Goal: Task Accomplishment & Management: Complete application form

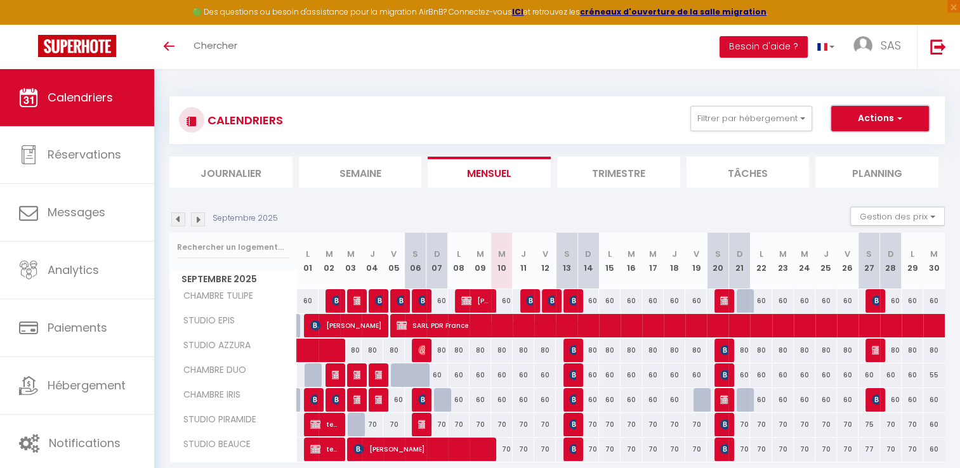
click at [906, 122] on button "Actions" at bounding box center [880, 118] width 98 height 25
click at [862, 146] on link "Nouvelle réservation" at bounding box center [866, 147] width 110 height 19
select select
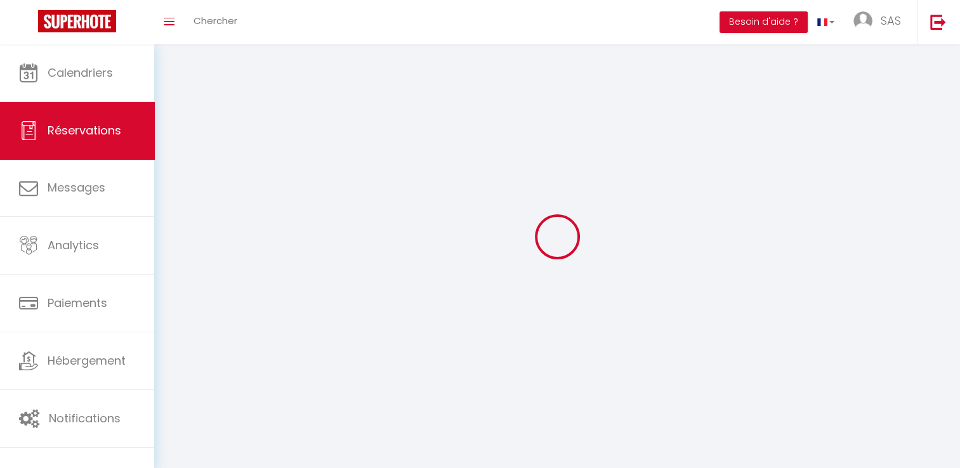
select select
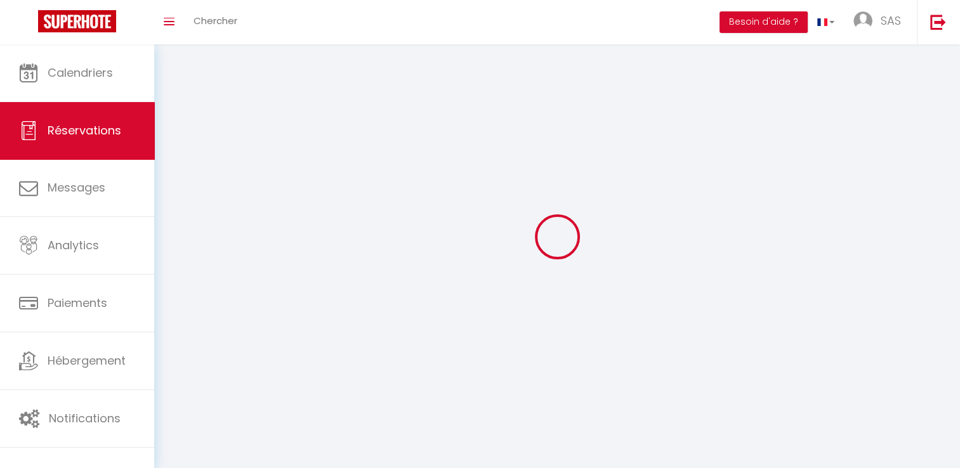
select select
checkbox input "false"
select select
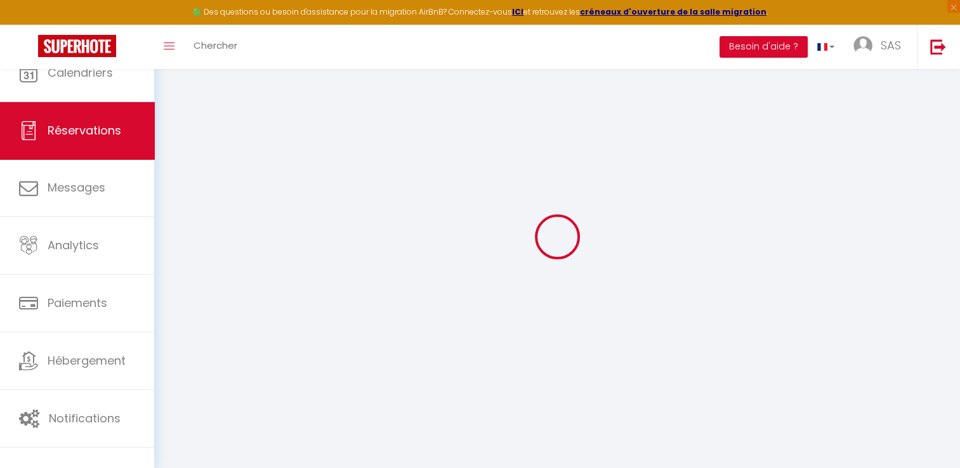
select select
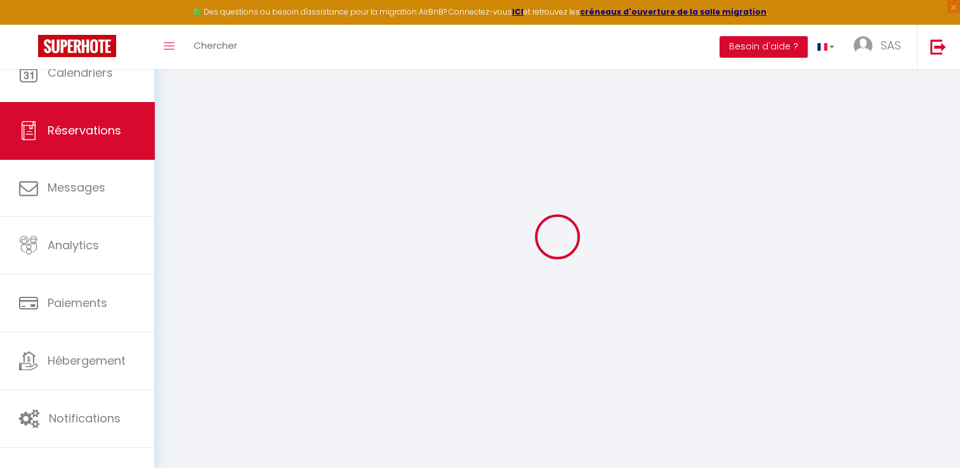
select select
checkbox input "false"
select select
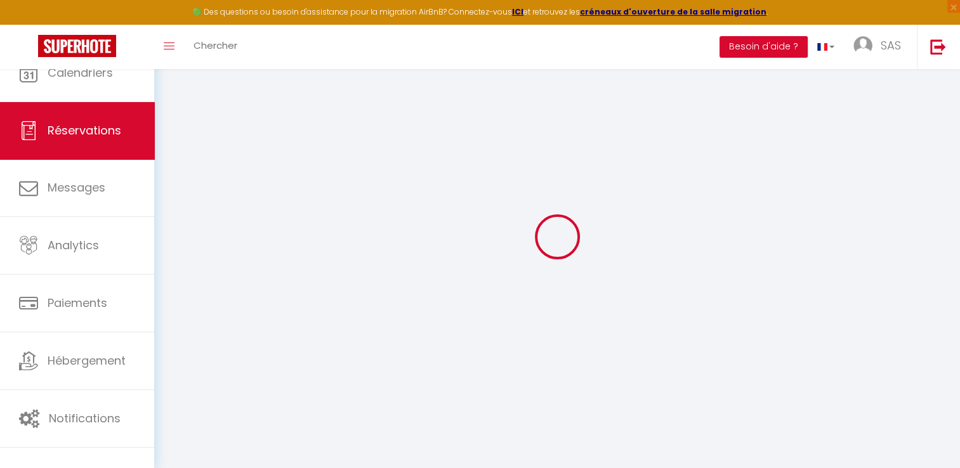
select select
checkbox input "false"
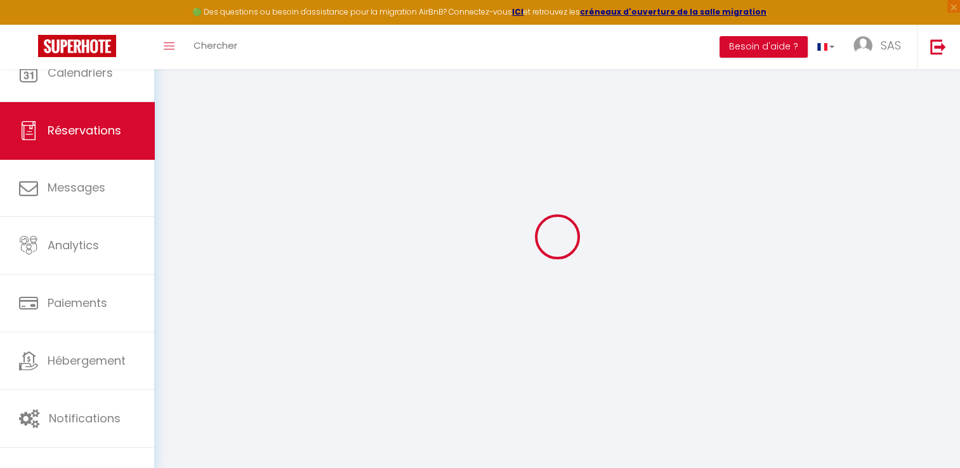
select select
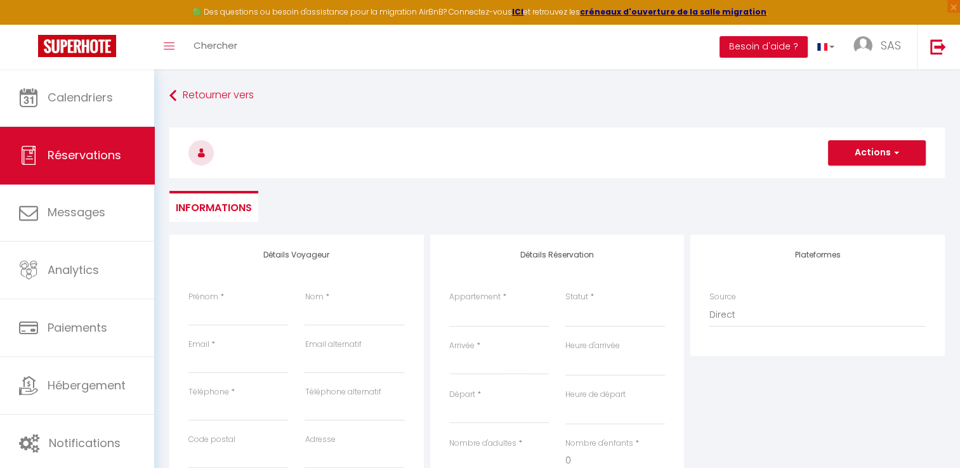
select select
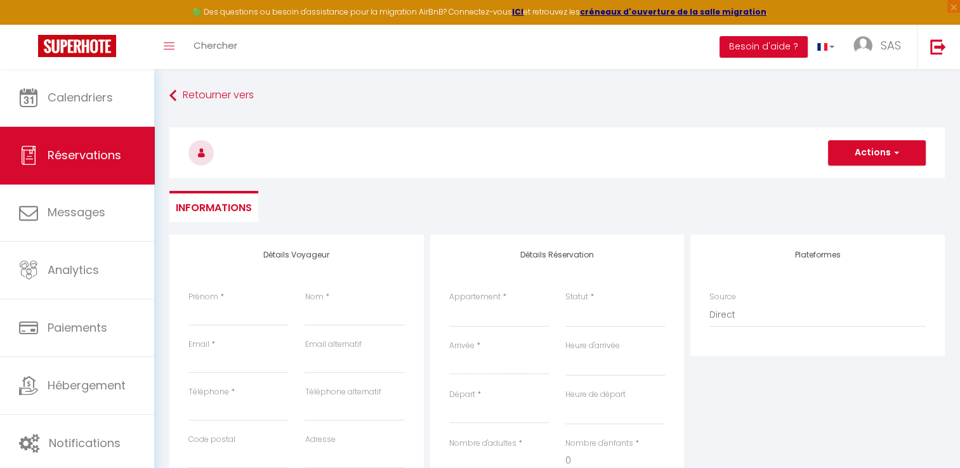
checkbox input "false"
select select
click at [247, 316] on input "Prénom" at bounding box center [238, 314] width 100 height 23
type input "S"
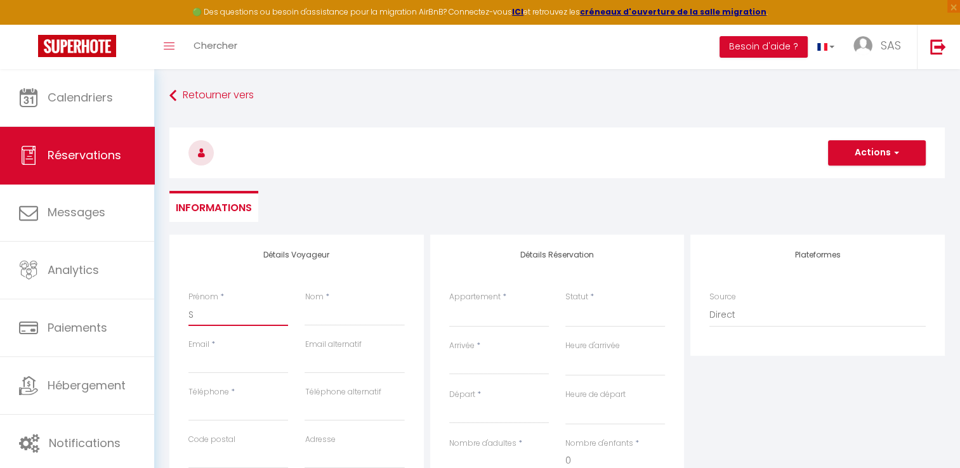
select select
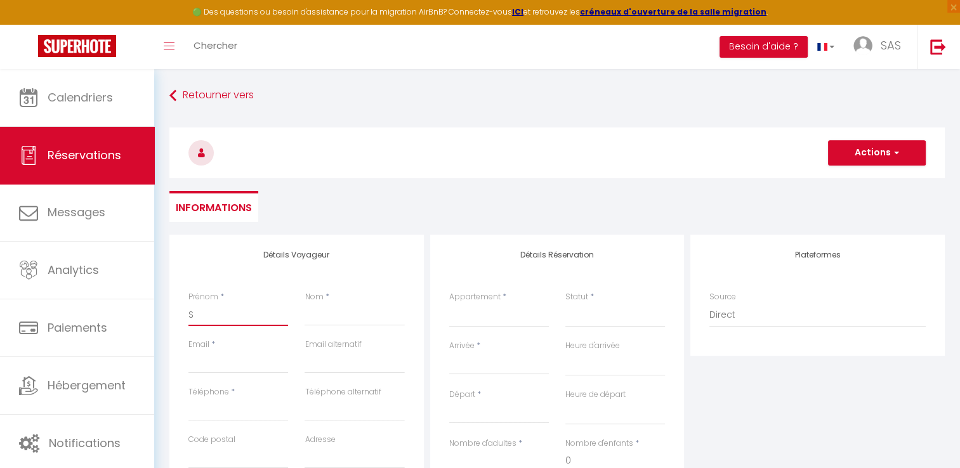
select select
checkbox input "false"
type input "SA"
select select
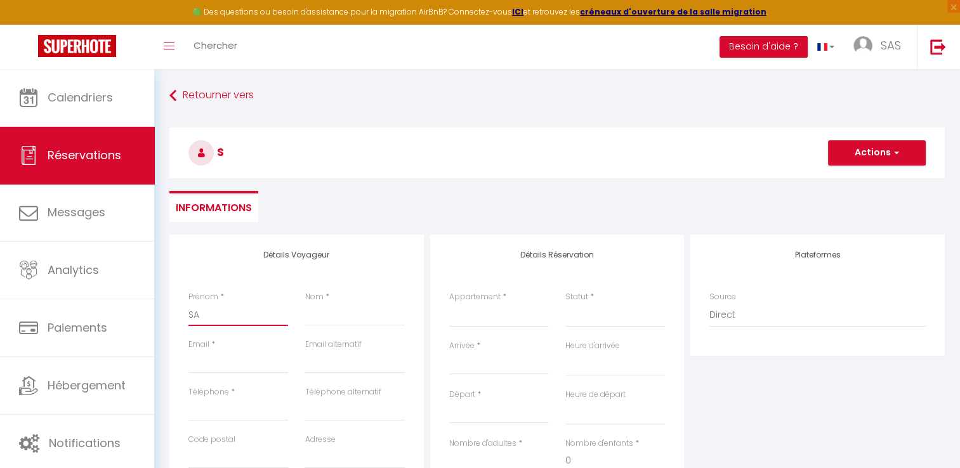
select select
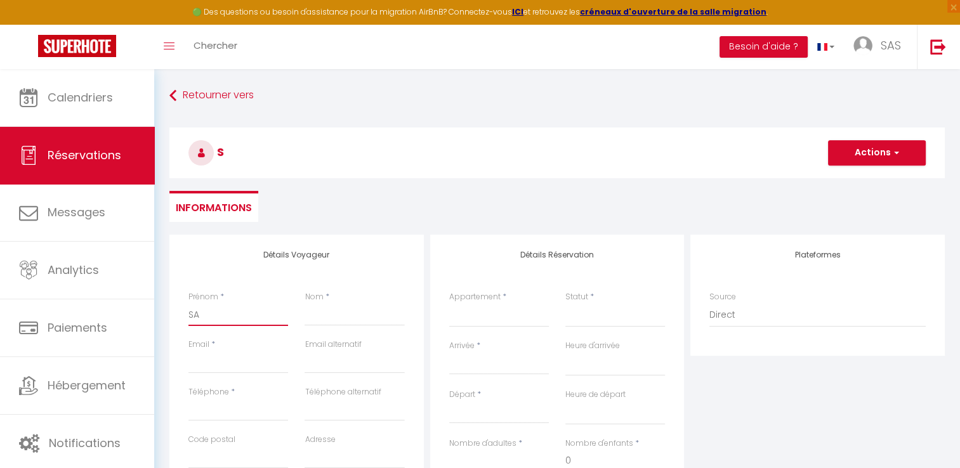
select select
checkbox input "false"
type input "SAS"
select select
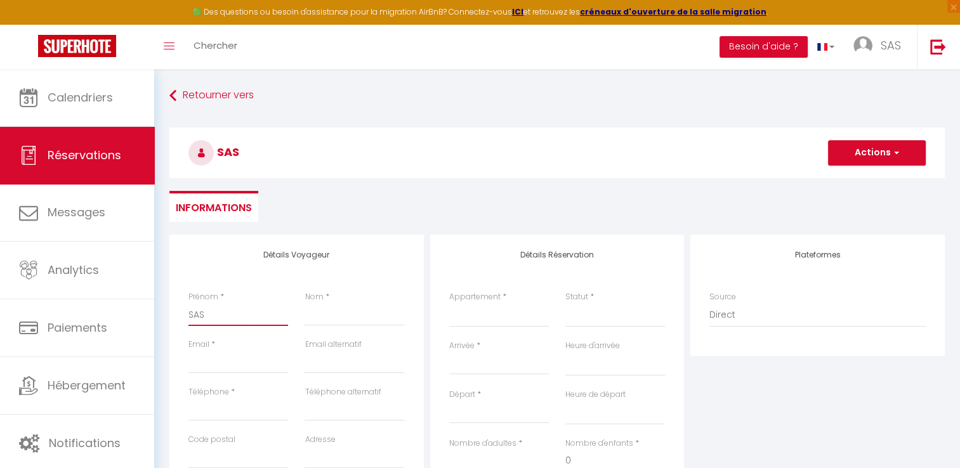
select select
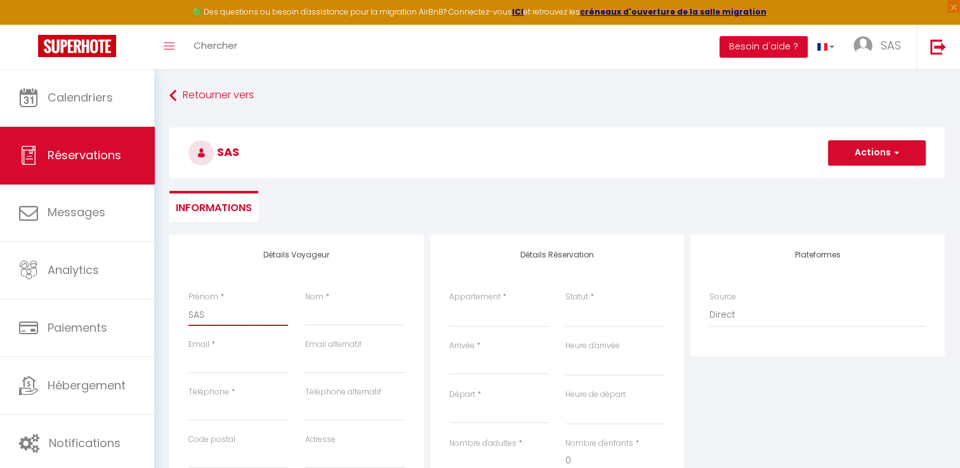
checkbox input "false"
type input "SAS"
click at [320, 308] on input "Nom" at bounding box center [354, 314] width 100 height 23
type input "L"
select select
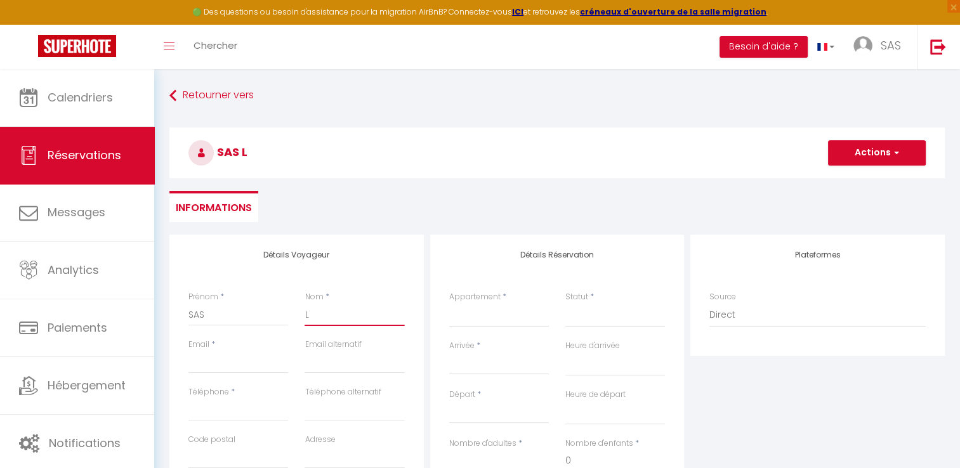
select select
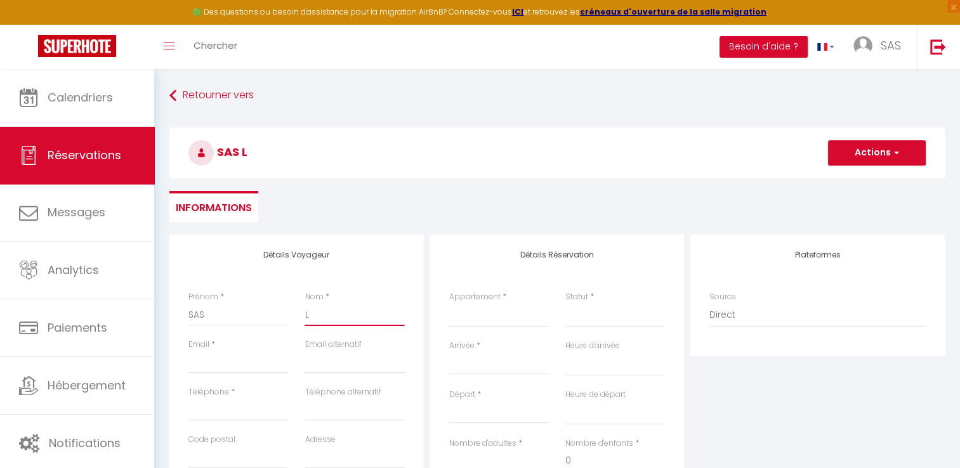
select select
checkbox input "false"
type input "LE"
select select
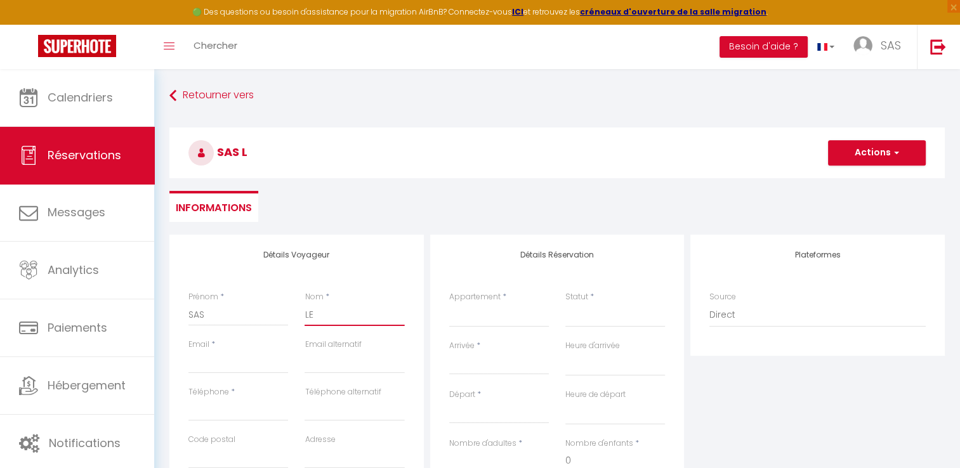
select select
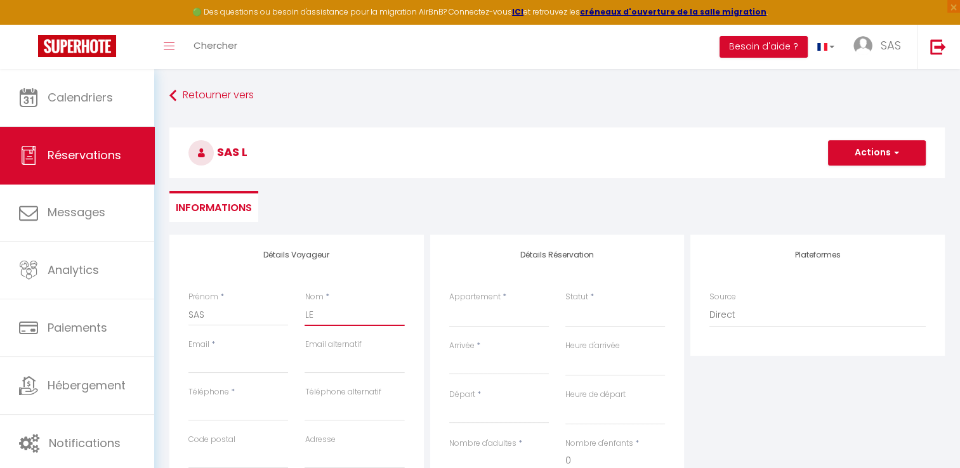
checkbox input "false"
type input "LEG"
select select
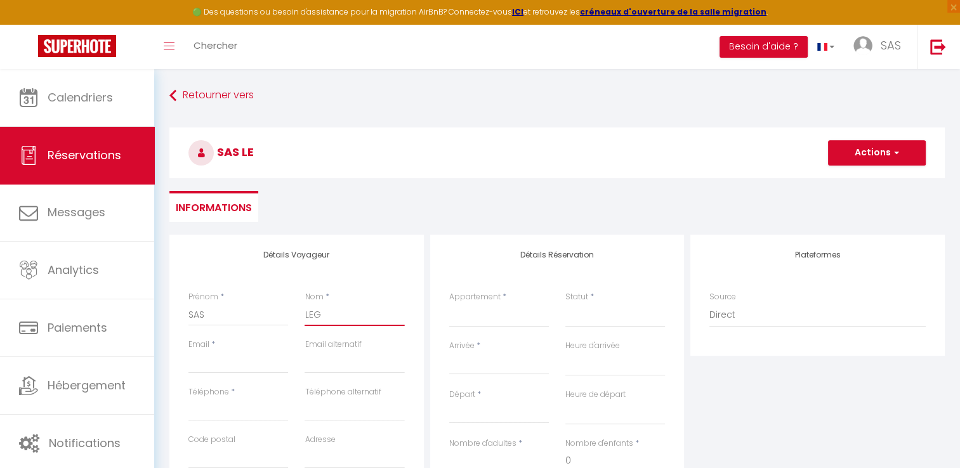
select select
checkbox input "false"
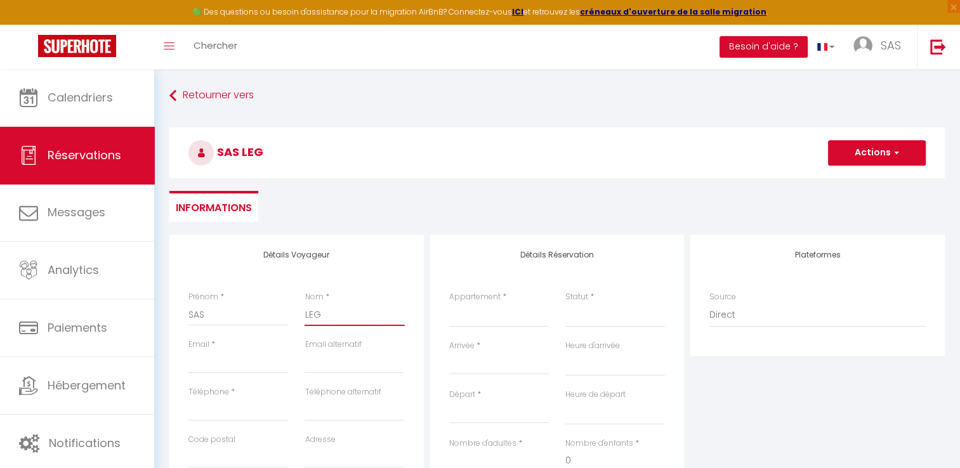
type input "LEGR"
select select
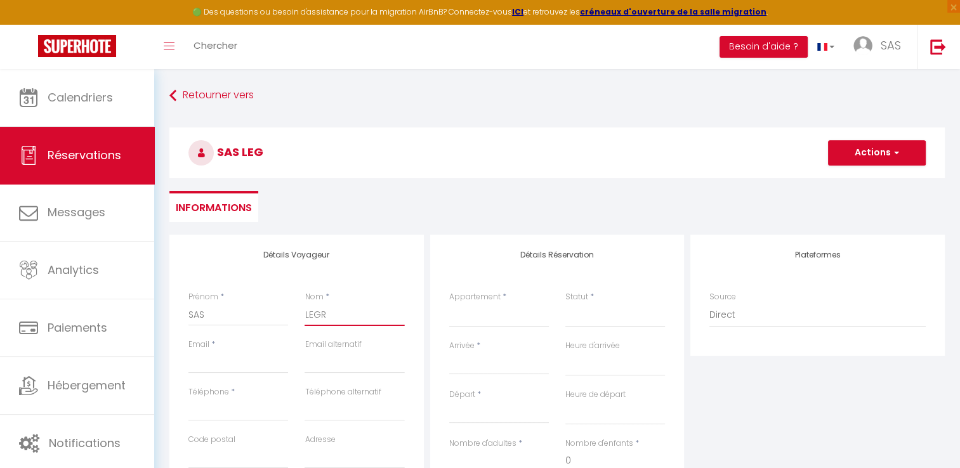
select select
checkbox input "false"
type input "[PERSON_NAME]"
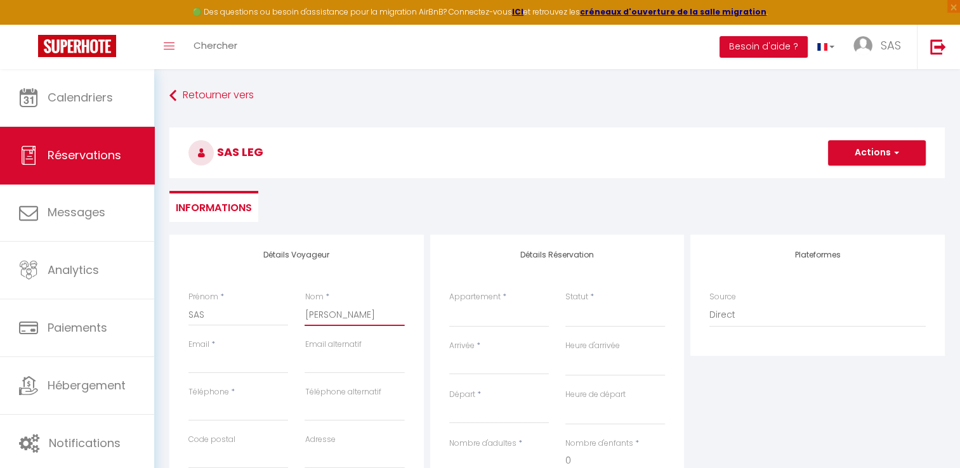
select select
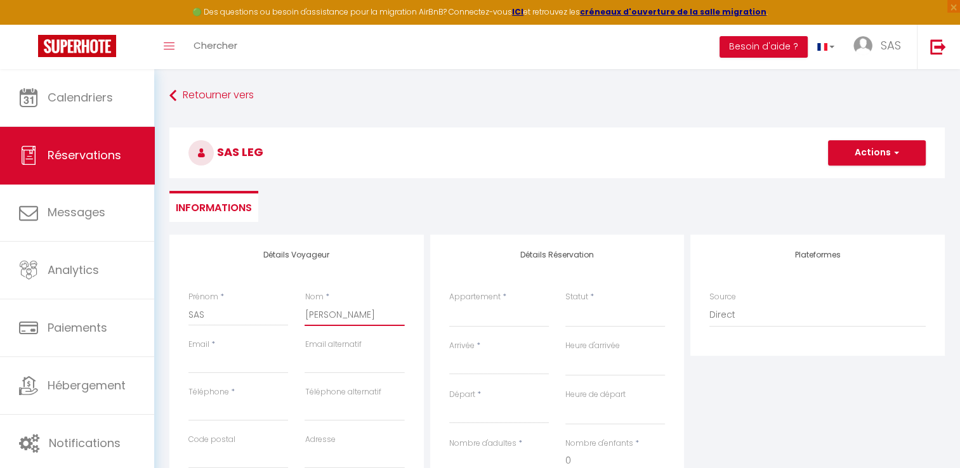
select select
checkbox input "false"
type input "LEGRAN"
select select
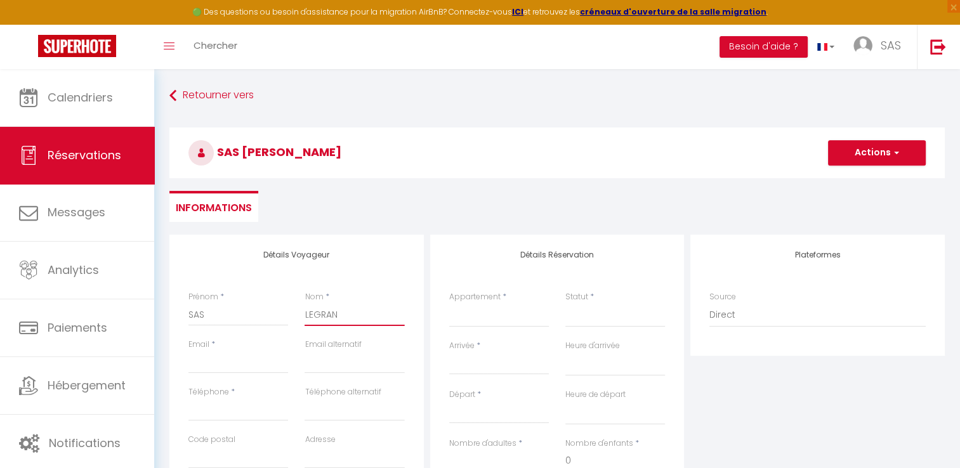
select select
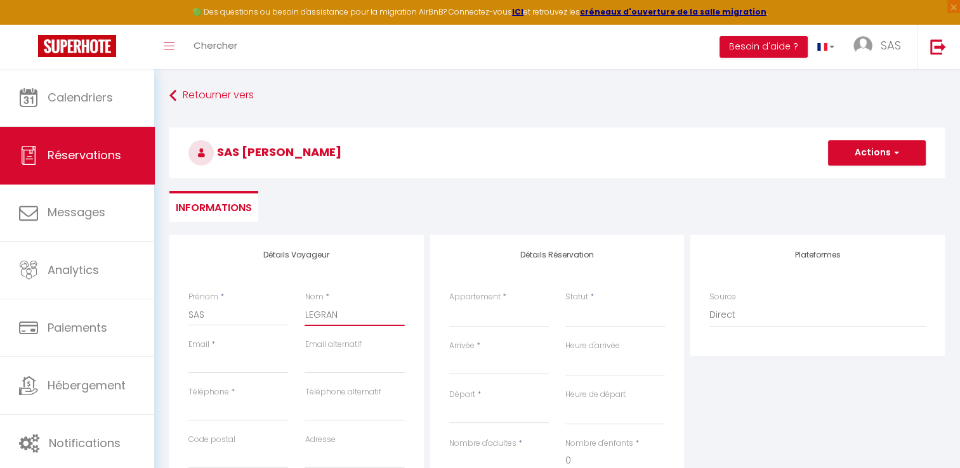
select select
checkbox input "false"
type input "[PERSON_NAME]"
select select
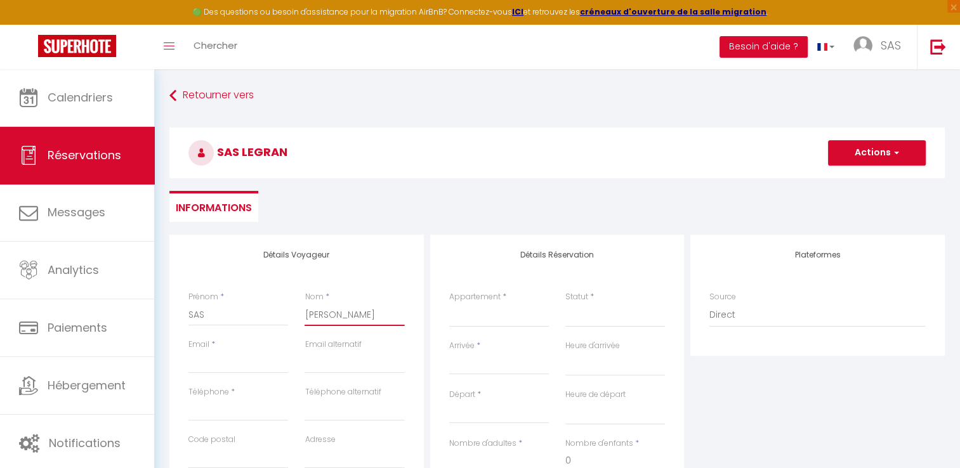
select select
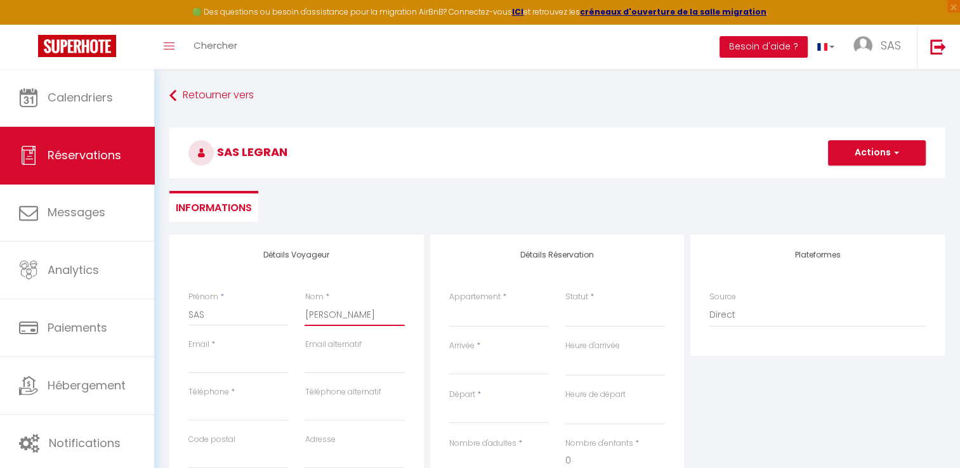
checkbox input "false"
type input "[PERSON_NAME]"
click at [241, 362] on input "Email client" at bounding box center [238, 362] width 100 height 23
type input "S"
select select
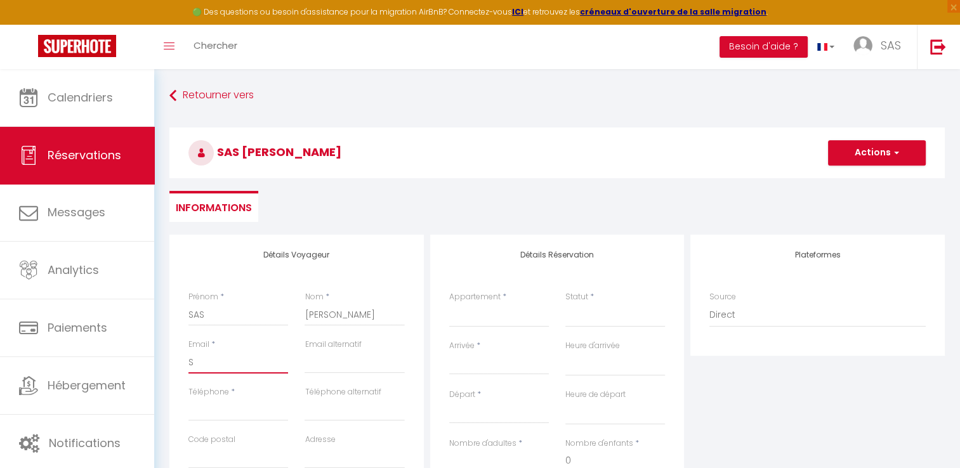
select select
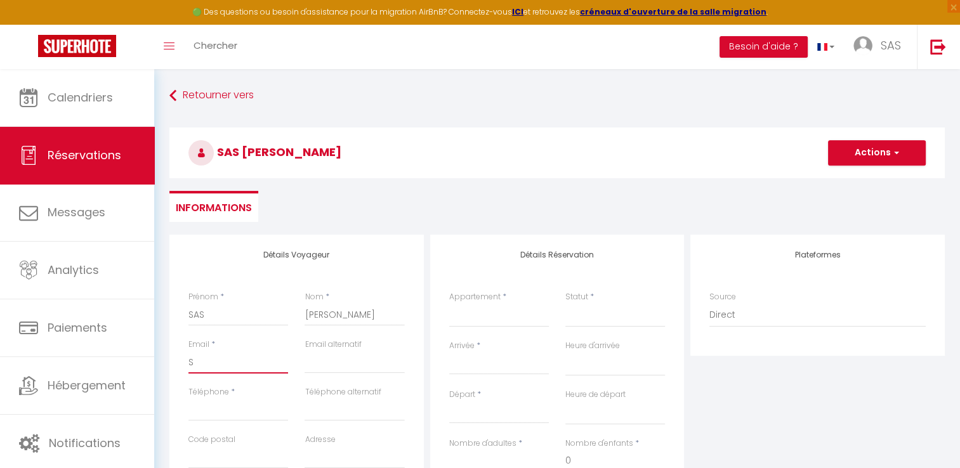
select select
checkbox input "false"
type input "SA"
select select
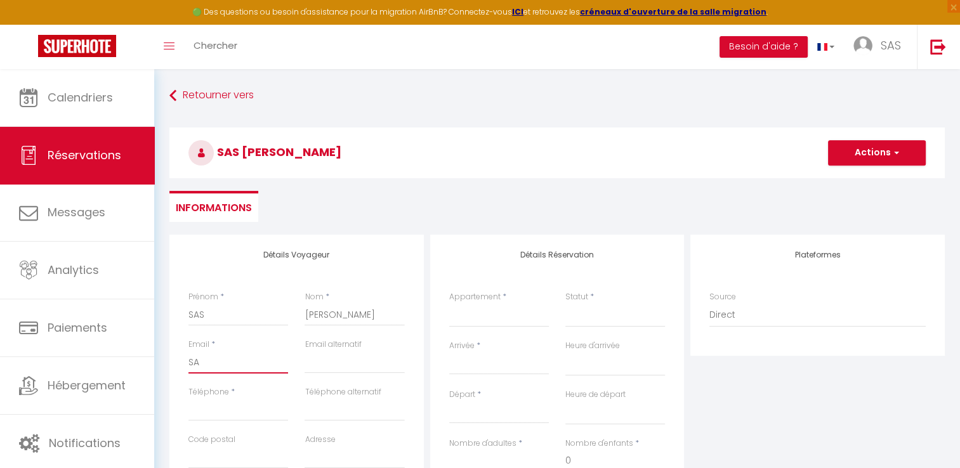
select select
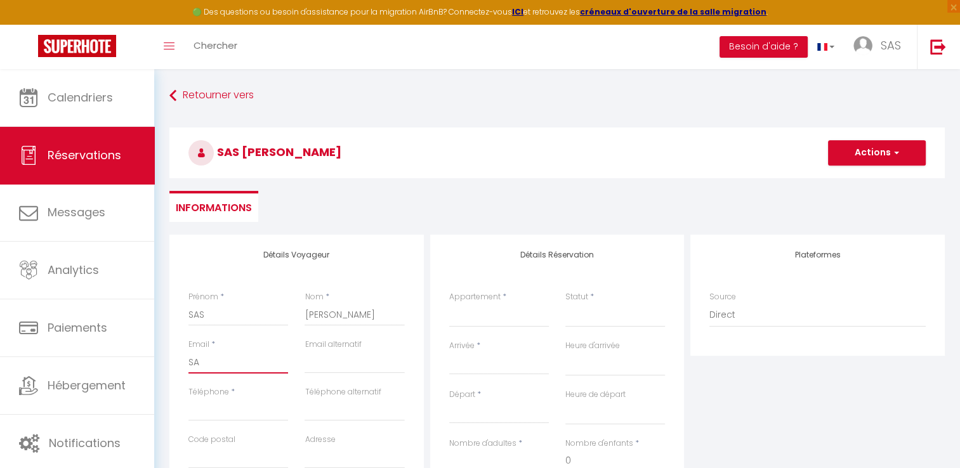
checkbox input "false"
type input "SAS"
select select
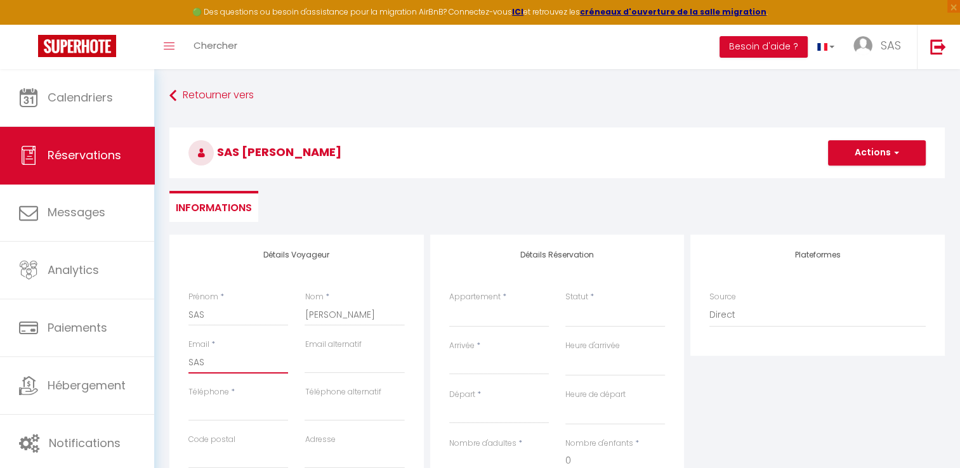
select select
checkbox input "false"
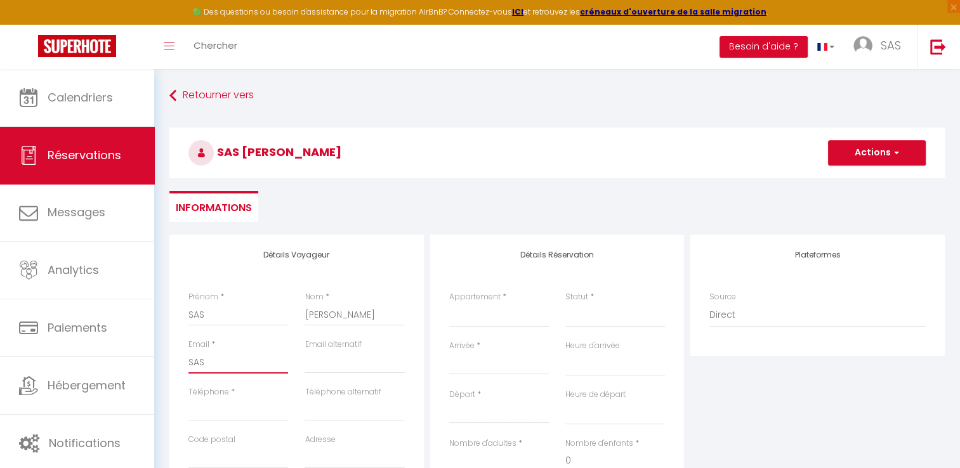
type input "SASL"
select select
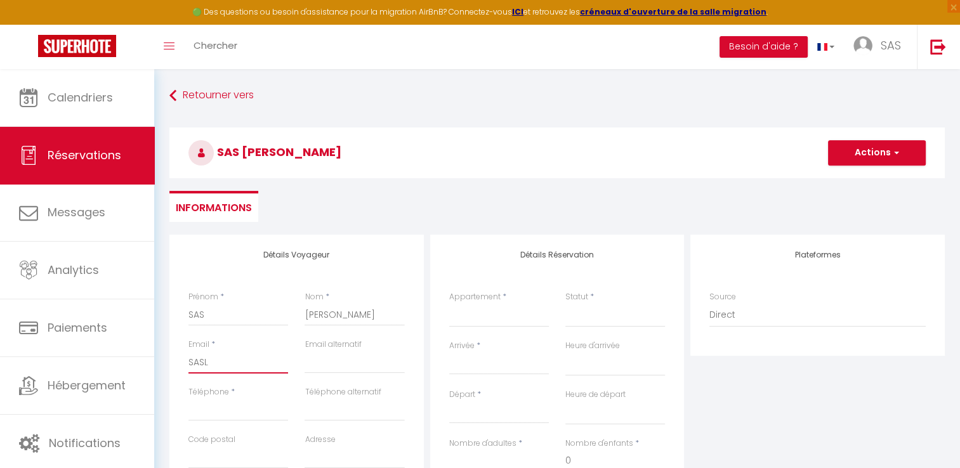
select select
checkbox input "false"
type input "SASLE"
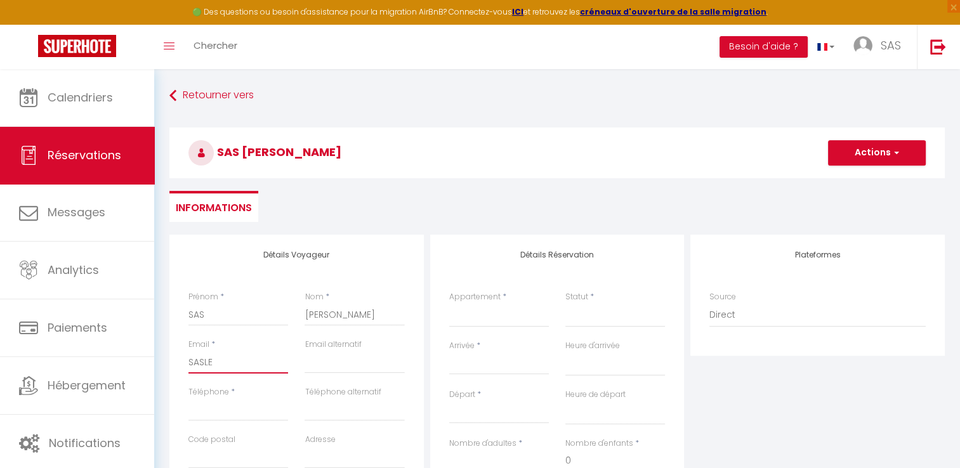
select select
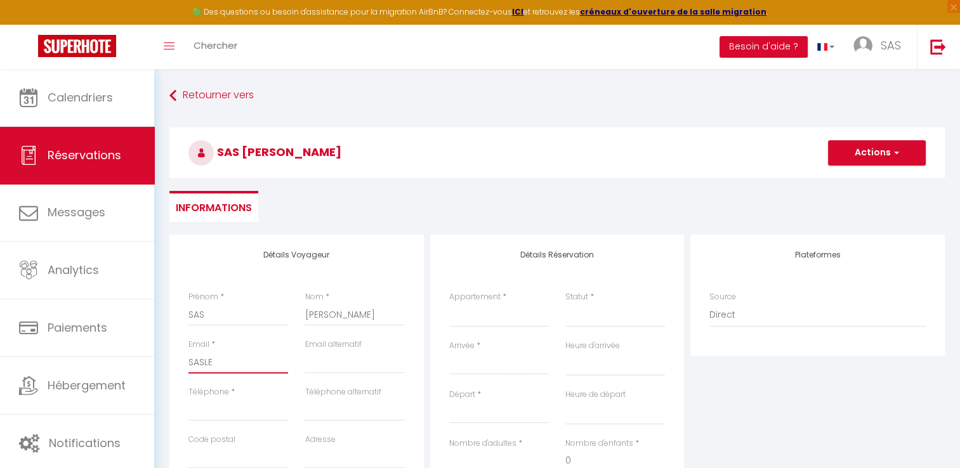
select select
checkbox input "false"
type input "SASLEG"
select select
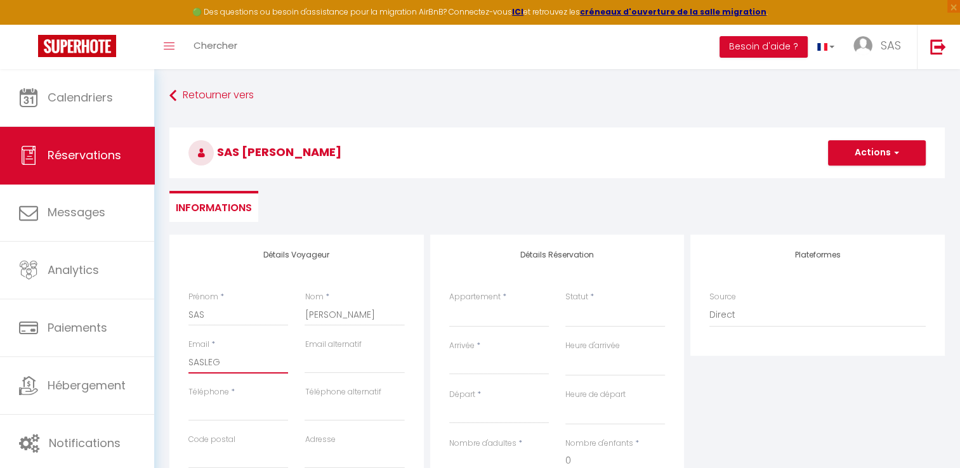
select select
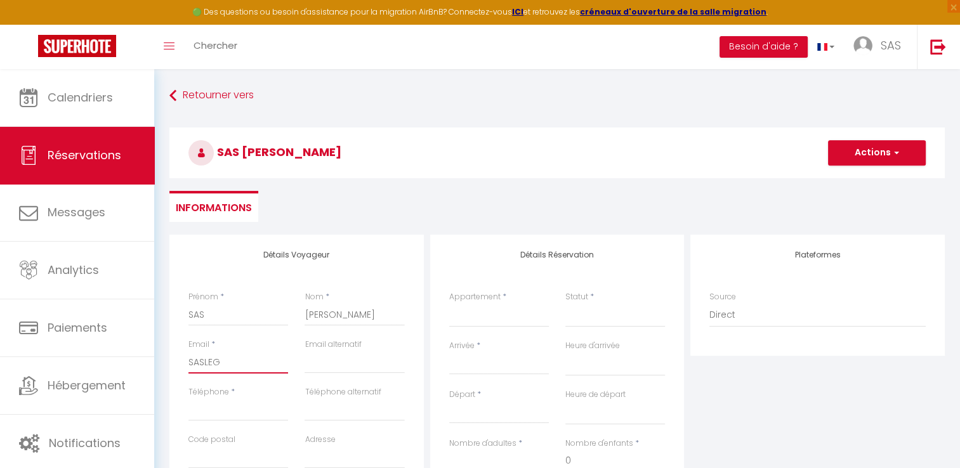
select select
checkbox input "false"
type input "SASLEGR"
select select
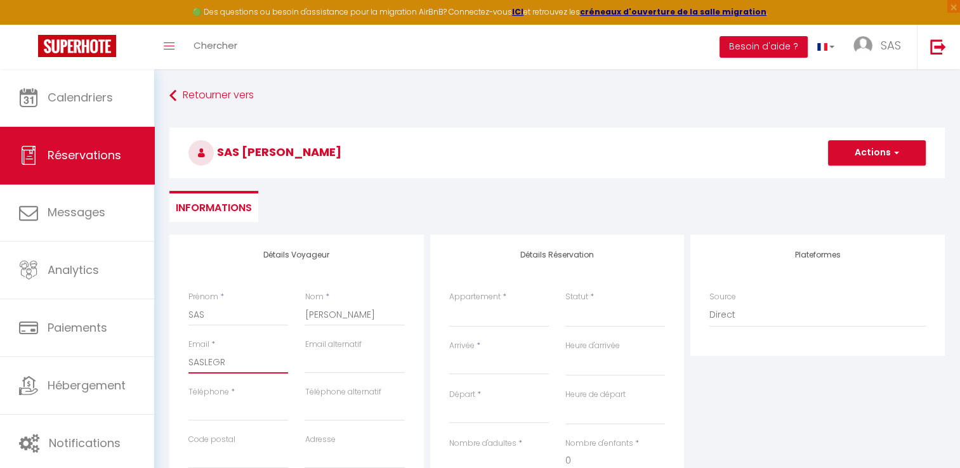
select select
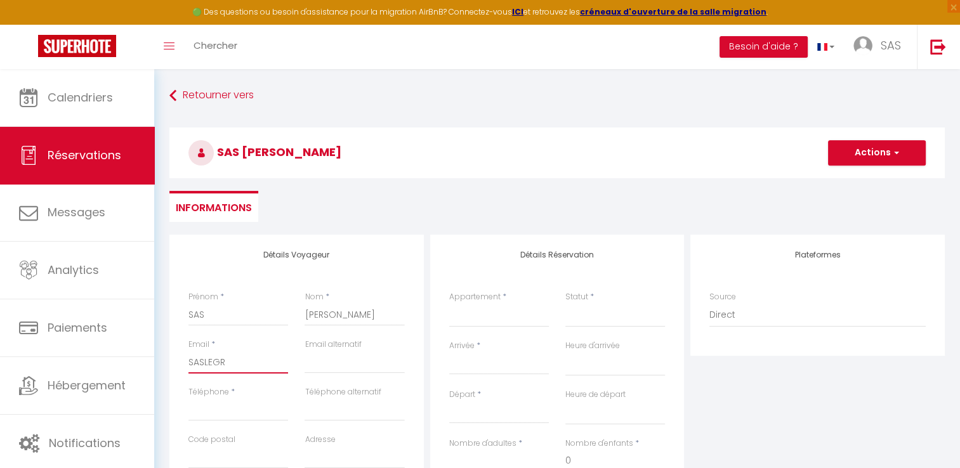
checkbox input "false"
type input "SASLEGRA"
select select
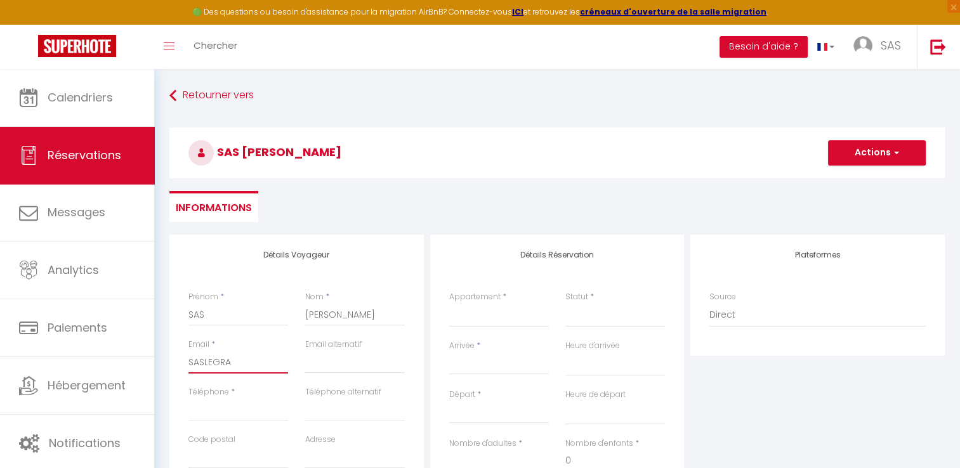
select select
checkbox input "false"
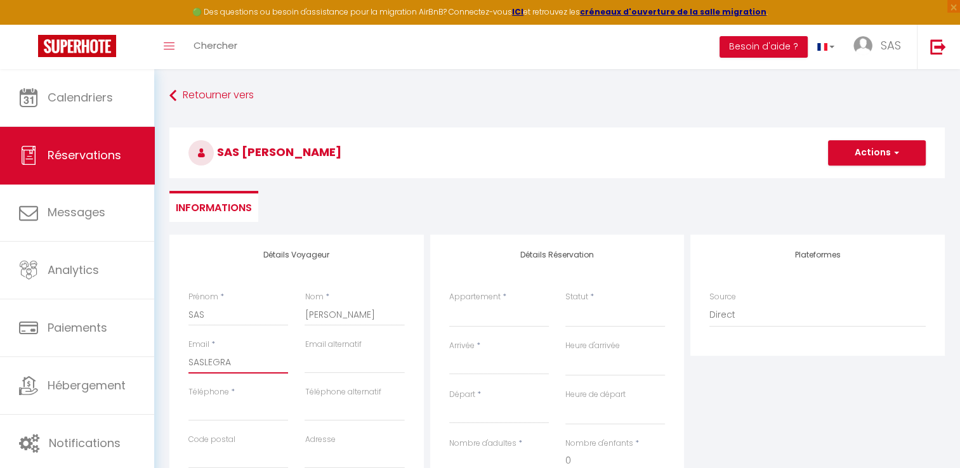
type input "SASLEGRAN"
click at [248, 410] on input "Téléphone" at bounding box center [238, 409] width 100 height 23
click at [242, 448] on input "Code postal" at bounding box center [238, 457] width 100 height 23
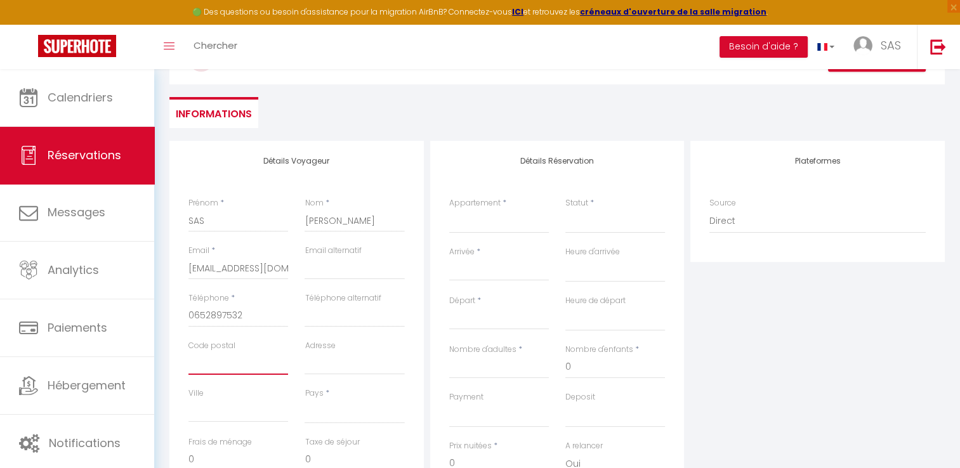
scroll to position [96, 0]
click at [233, 406] on input "Ville" at bounding box center [238, 408] width 100 height 23
click at [340, 414] on select "[GEOGRAPHIC_DATA] [GEOGRAPHIC_DATA] [GEOGRAPHIC_DATA] [GEOGRAPHIC_DATA] [GEOGRA…" at bounding box center [354, 409] width 100 height 24
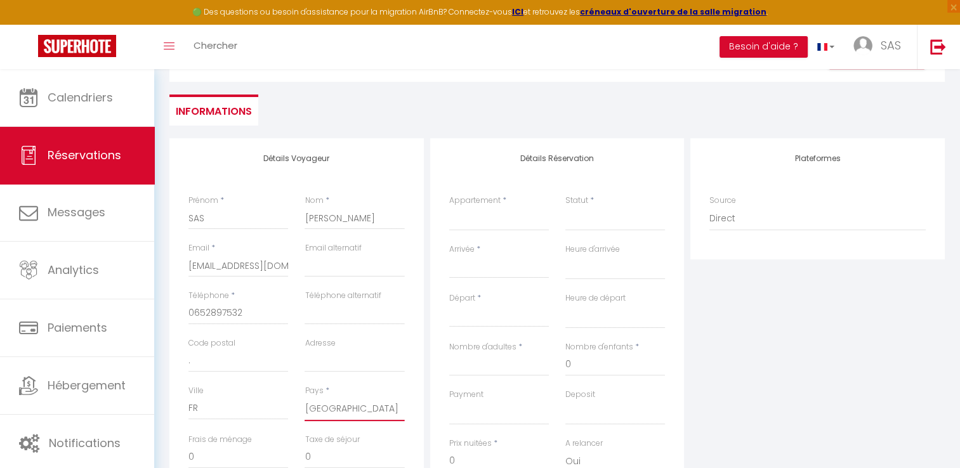
click at [304, 397] on select "[GEOGRAPHIC_DATA] [GEOGRAPHIC_DATA] [GEOGRAPHIC_DATA] [GEOGRAPHIC_DATA] [GEOGRA…" at bounding box center [354, 409] width 100 height 24
click at [479, 223] on select "CHAMBRE TULIPE STUDIO EPIS STUDIO AZZURA CHAMBRE DUO CHAMBRE IRIS STUDIO PIRAMI…" at bounding box center [499, 219] width 100 height 24
click at [449, 207] on select "CHAMBRE TULIPE STUDIO EPIS STUDIO AZZURA CHAMBRE DUO CHAMBRE IRIS STUDIO PIRAMI…" at bounding box center [499, 219] width 100 height 24
click at [474, 266] on input "Arrivée" at bounding box center [499, 268] width 100 height 16
click at [492, 270] on input "Arrivée" at bounding box center [499, 268] width 100 height 16
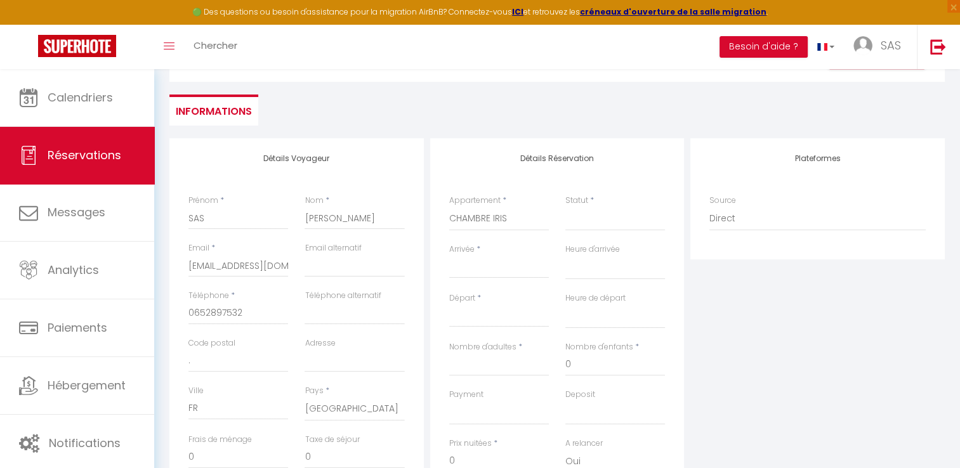
click at [486, 263] on input "Arrivée" at bounding box center [499, 268] width 100 height 16
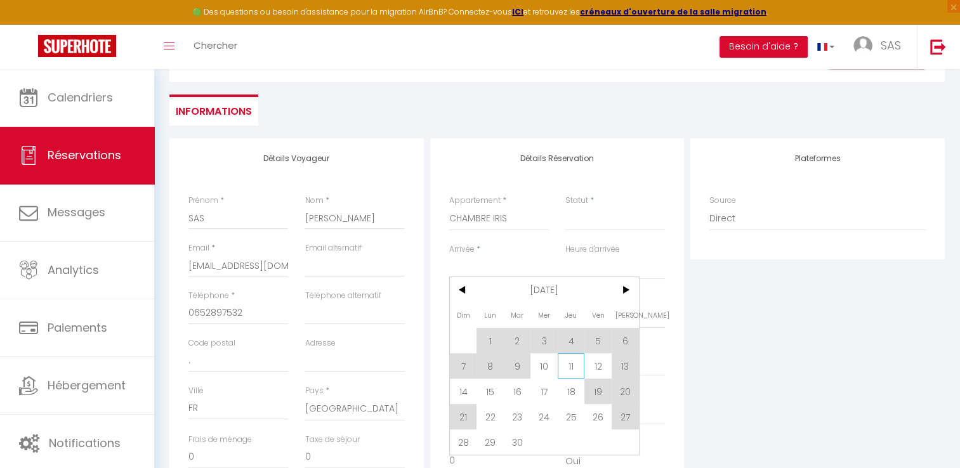
click at [571, 364] on span "11" at bounding box center [570, 365] width 27 height 25
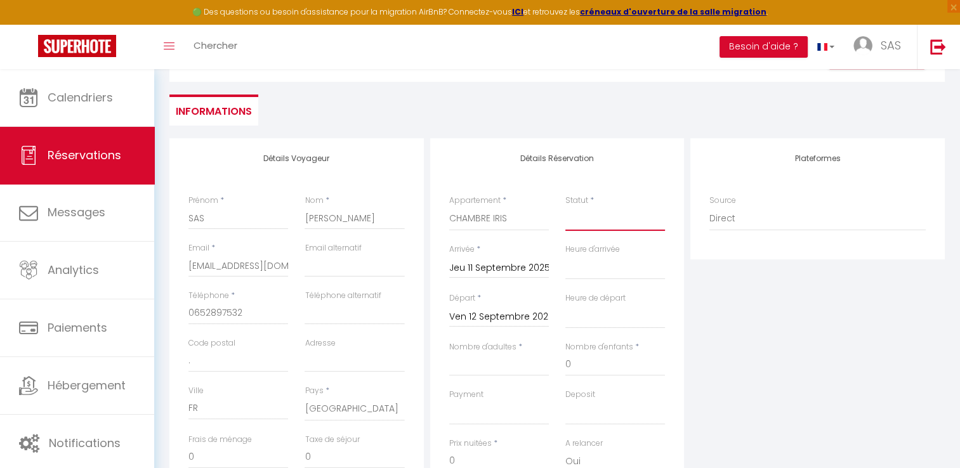
click at [601, 214] on select "Confirmé Non Confirmé [PERSON_NAME] par le voyageur No Show Request" at bounding box center [615, 219] width 100 height 24
click at [565, 207] on select "Confirmé Non Confirmé [PERSON_NAME] par le voyageur No Show Request" at bounding box center [615, 219] width 100 height 24
click at [479, 367] on input "Nombre d'adultes" at bounding box center [499, 364] width 100 height 23
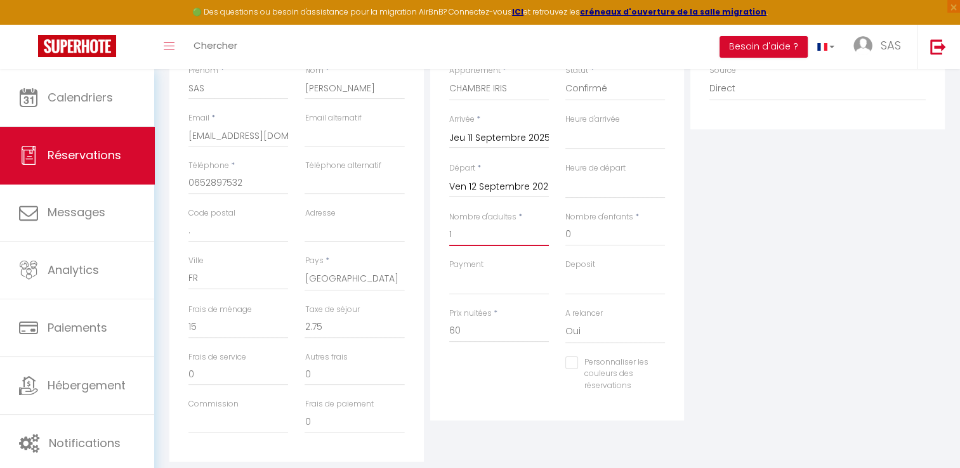
scroll to position [228, 0]
drag, startPoint x: 204, startPoint y: 326, endPoint x: 171, endPoint y: 324, distance: 33.0
click at [171, 324] on div "Détails Voyageur Prénom * SAS Nom * [PERSON_NAME] Email * [EMAIL_ADDRESS][DOMAI…" at bounding box center [296, 232] width 254 height 453
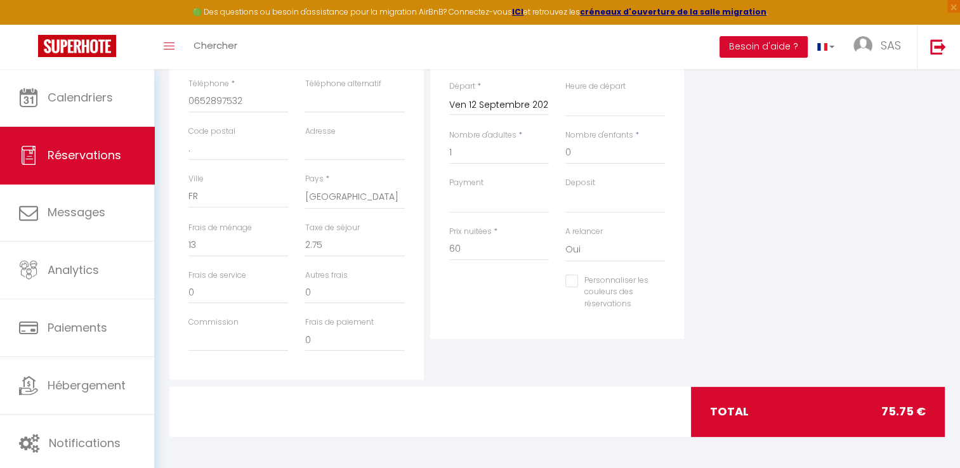
click at [733, 203] on div "Plateformes Source Direct [DOMAIN_NAME] [DOMAIN_NAME] Chalet montagne Expedia G…" at bounding box center [817, 152] width 261 height 453
drag, startPoint x: 199, startPoint y: 243, endPoint x: 172, endPoint y: 245, distance: 26.7
click at [172, 245] on div "Détails Voyageur Prénom * SAS Nom * [PERSON_NAME] Email * [EMAIL_ADDRESS][DOMAI…" at bounding box center [296, 152] width 254 height 453
click at [806, 230] on div "Plateformes Source Direct [DOMAIN_NAME] [DOMAIN_NAME] Chalet montagne Expedia G…" at bounding box center [817, 152] width 261 height 453
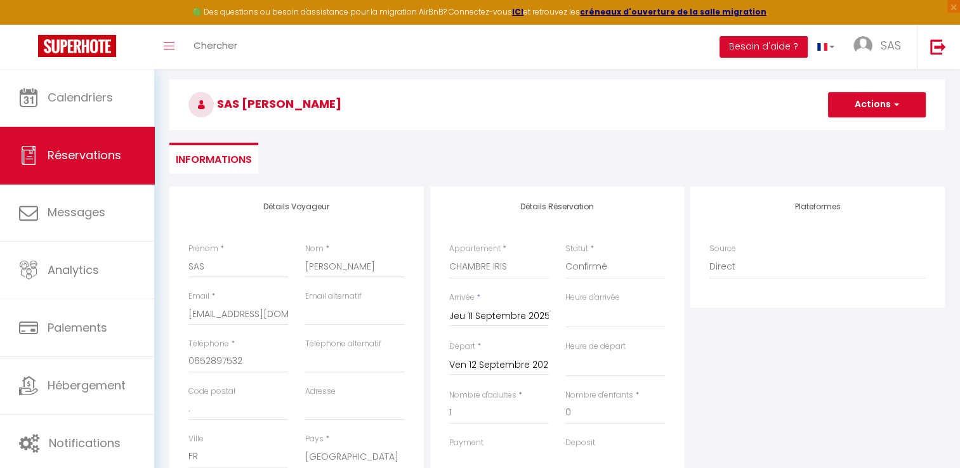
scroll to position [26, 0]
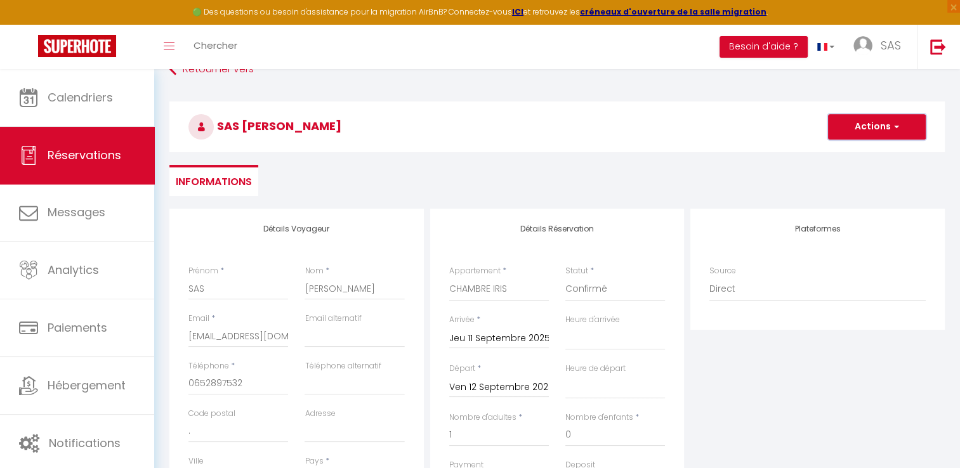
click at [891, 131] on span "button" at bounding box center [894, 126] width 8 height 11
click at [862, 155] on link "Enregistrer" at bounding box center [864, 154] width 100 height 16
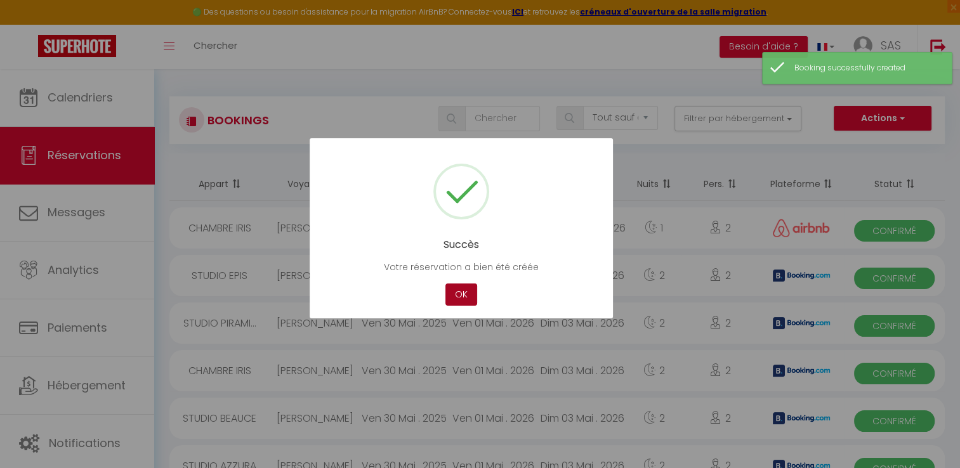
click at [462, 296] on button "OK" at bounding box center [461, 294] width 32 height 22
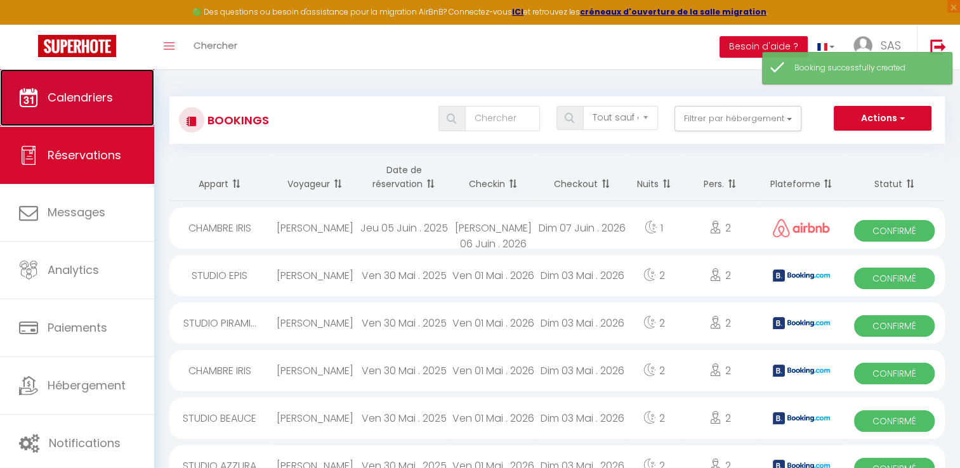
click at [124, 105] on link "Calendriers" at bounding box center [77, 97] width 154 height 57
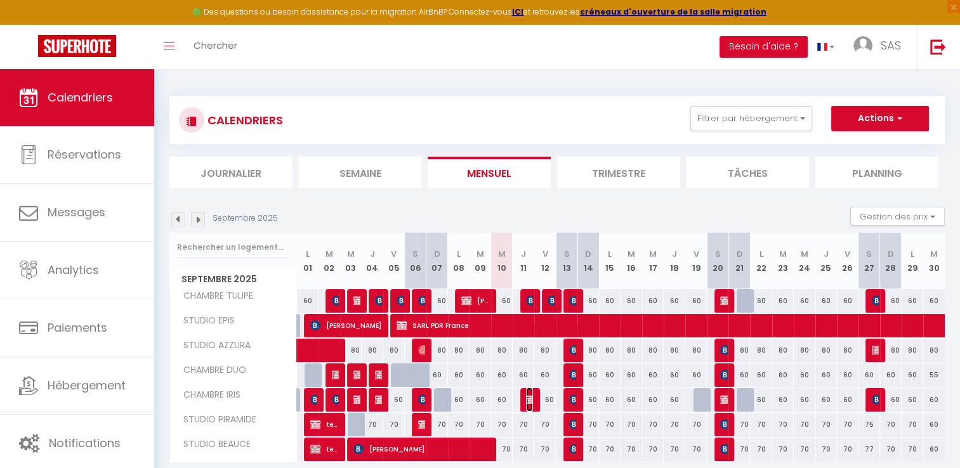
click at [530, 403] on img at bounding box center [531, 399] width 10 height 10
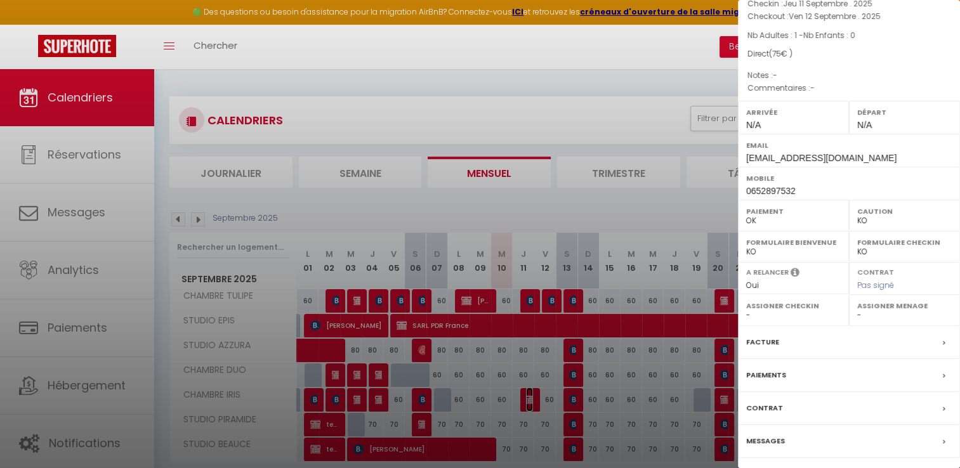
scroll to position [107, 0]
click at [860, 467] on link "Détails de la réservation" at bounding box center [848, 477] width 183 height 16
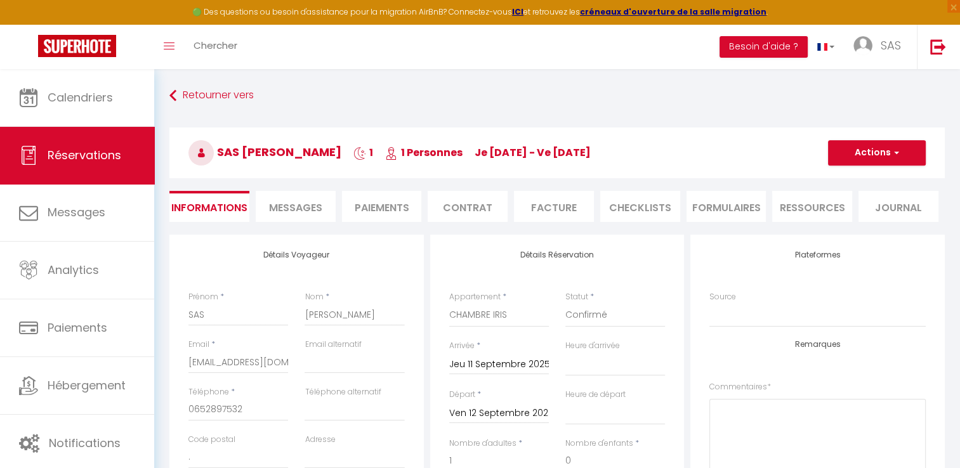
click at [476, 358] on input "Jeu 11 Septembre 2025" at bounding box center [499, 364] width 100 height 16
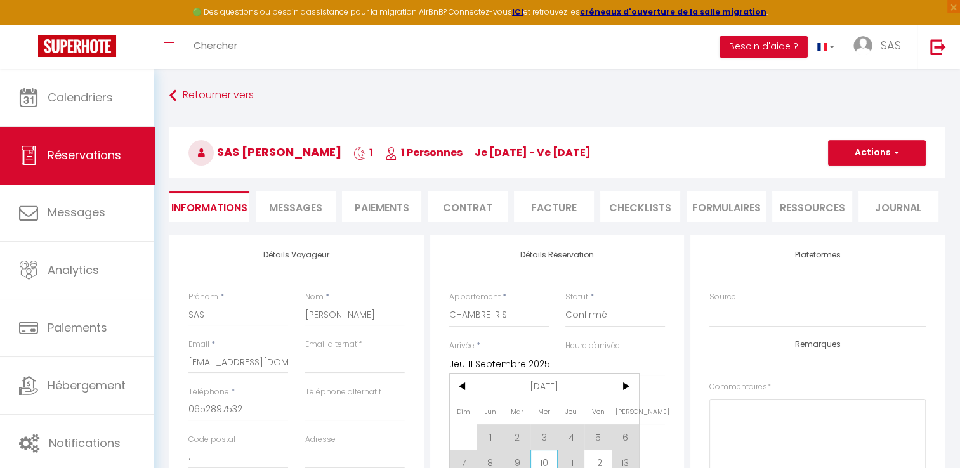
click at [539, 465] on span "10" at bounding box center [543, 462] width 27 height 25
click at [539, 465] on input "1" at bounding box center [499, 461] width 100 height 23
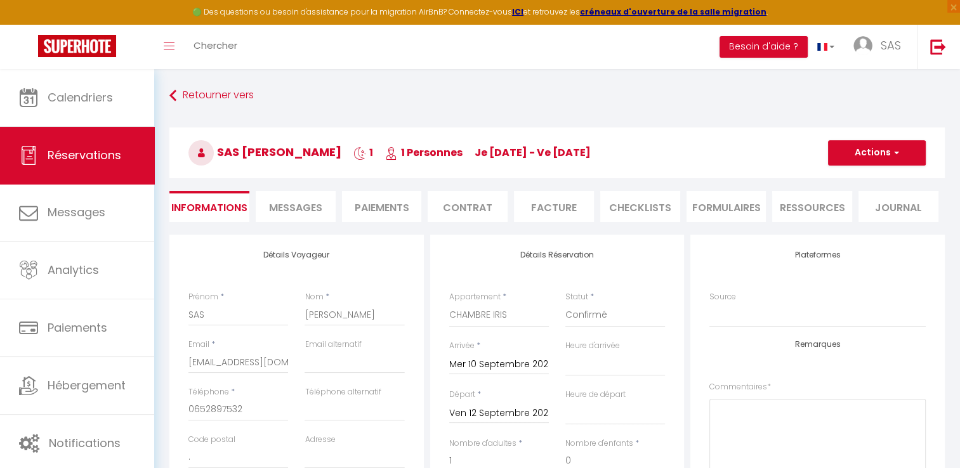
click at [494, 412] on input "Ven 12 Septembre 2025" at bounding box center [499, 413] width 100 height 16
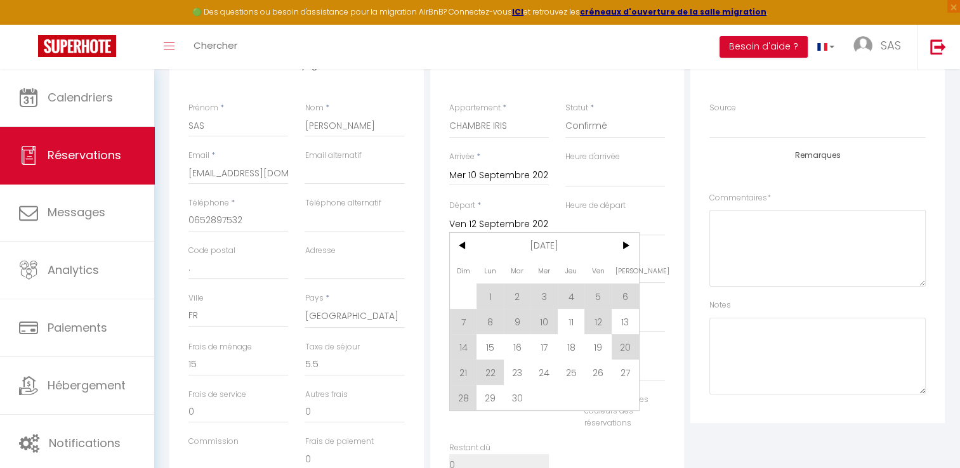
scroll to position [195, 0]
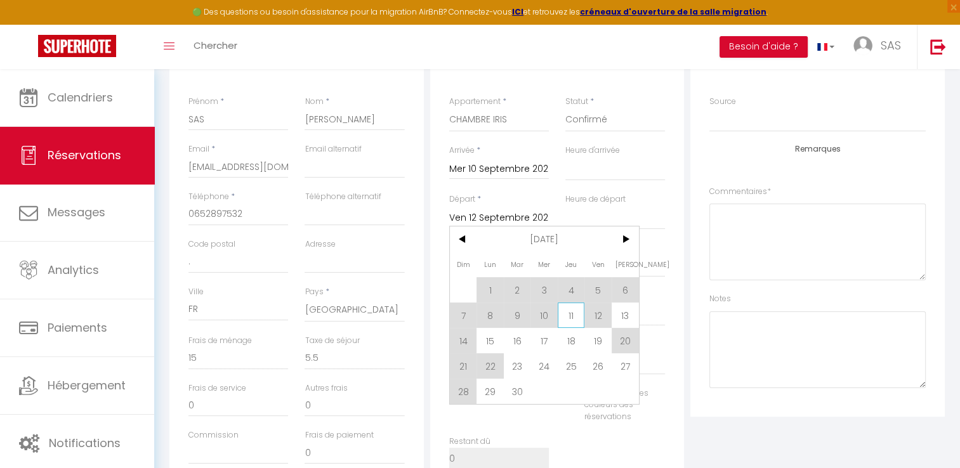
click at [564, 316] on span "11" at bounding box center [570, 315] width 27 height 25
click at [569, 318] on select "OK KO" at bounding box center [615, 314] width 100 height 24
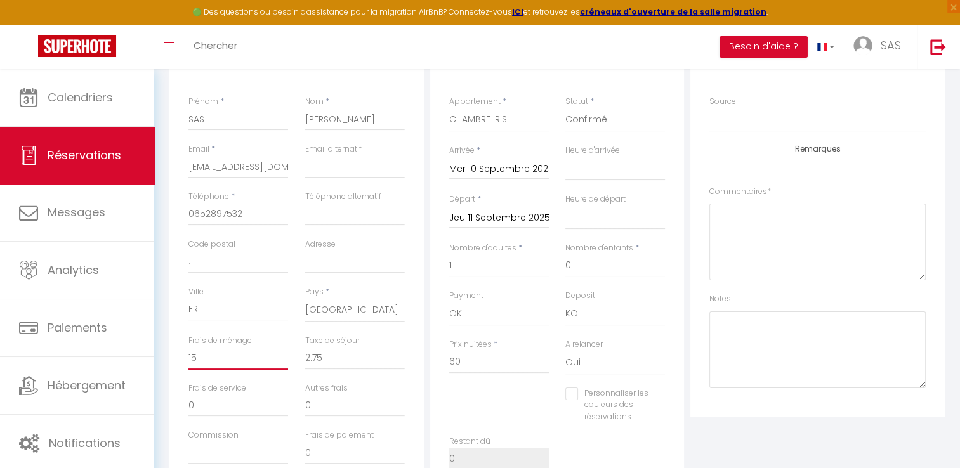
drag, startPoint x: 218, startPoint y: 352, endPoint x: 159, endPoint y: 351, distance: 59.0
click at [159, 351] on div "Retourner vers SAS [PERSON_NAME] 1 1 Personnes je [DATE] - ve [DATE] Actions En…" at bounding box center [556, 317] width 805 height 886
click at [810, 322] on textarea at bounding box center [817, 349] width 216 height 77
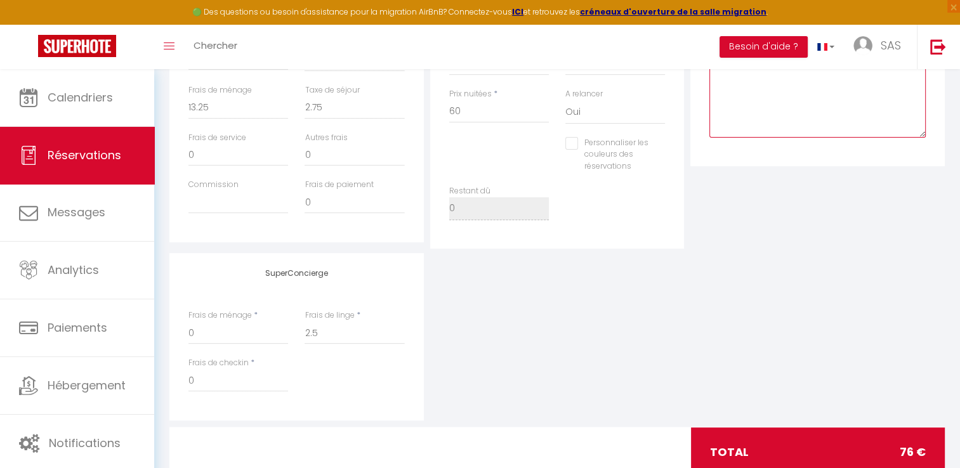
scroll to position [448, 0]
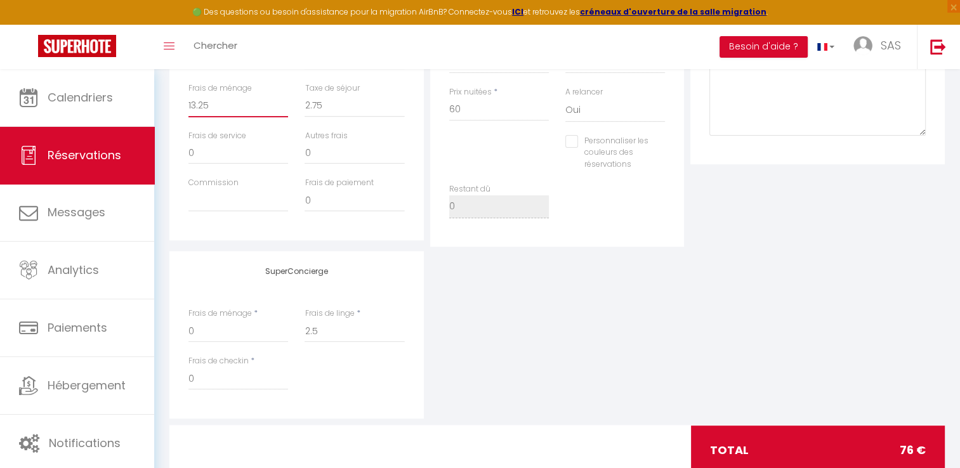
click at [193, 105] on input "13.25" at bounding box center [238, 105] width 100 height 23
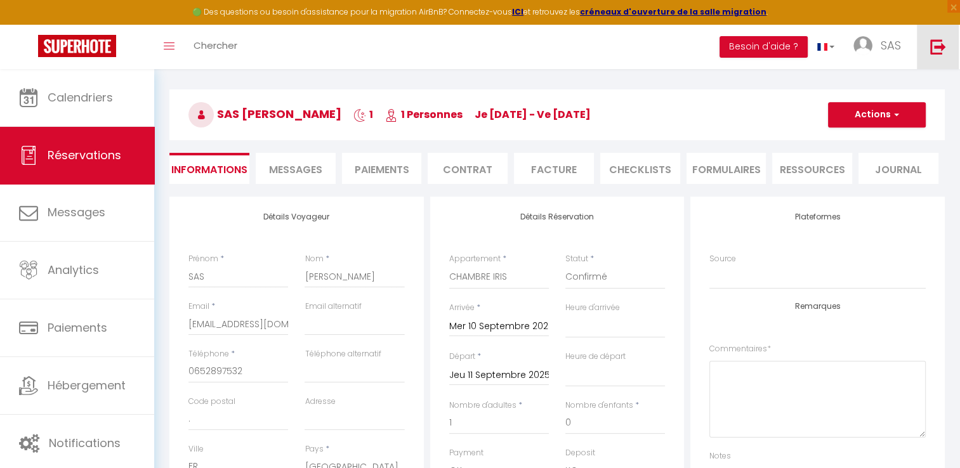
scroll to position [37, 0]
click at [895, 115] on span "button" at bounding box center [894, 115] width 8 height 11
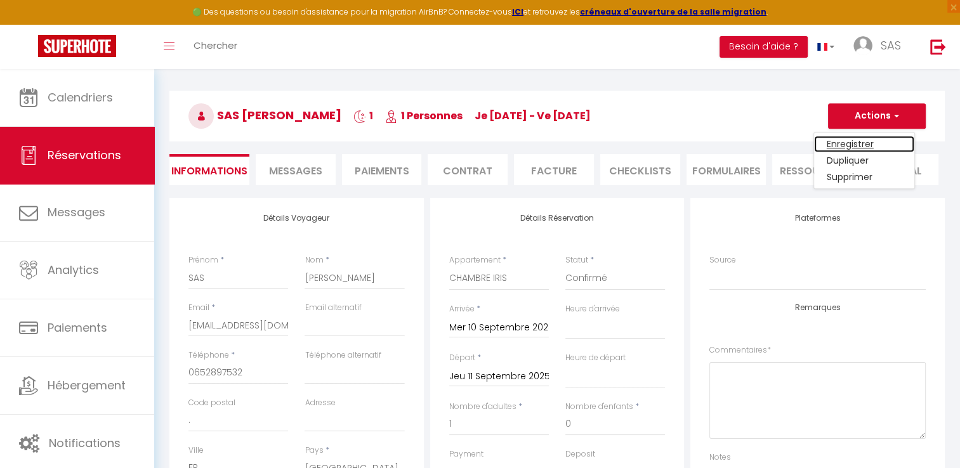
click at [852, 143] on link "Enregistrer" at bounding box center [864, 144] width 100 height 16
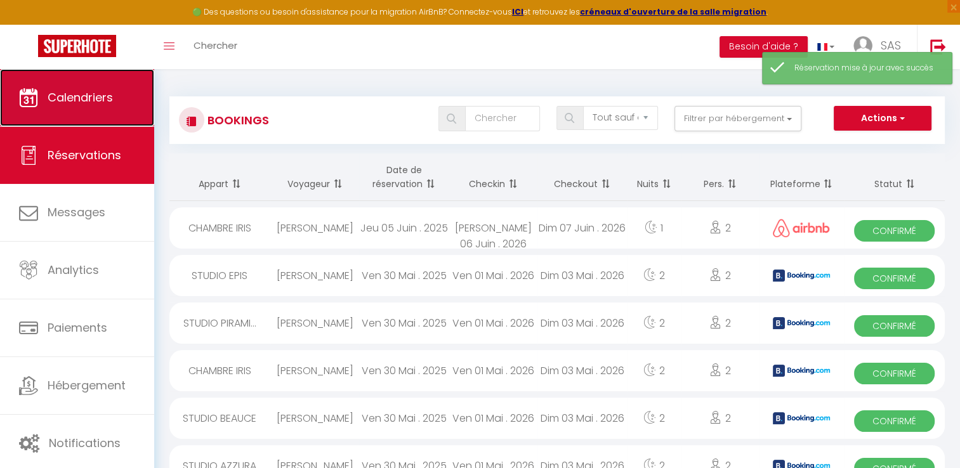
click at [72, 112] on link "Calendriers" at bounding box center [77, 97] width 154 height 57
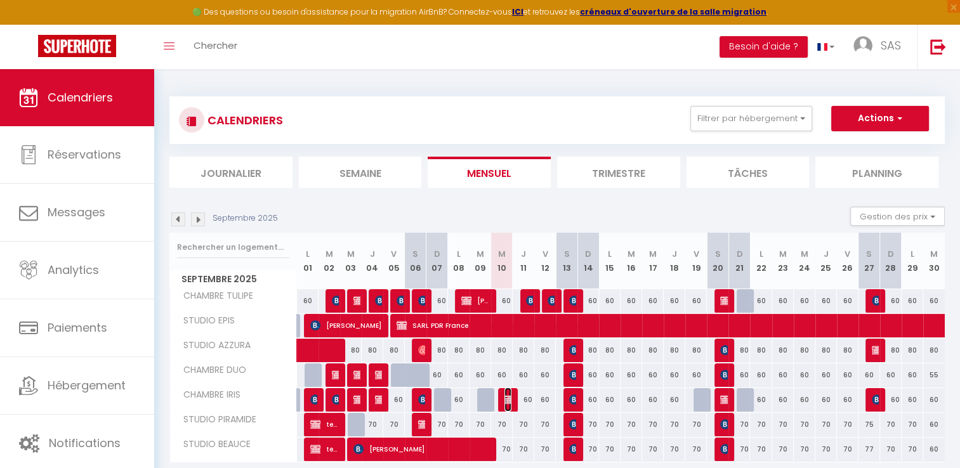
click at [505, 400] on img at bounding box center [509, 399] width 10 height 10
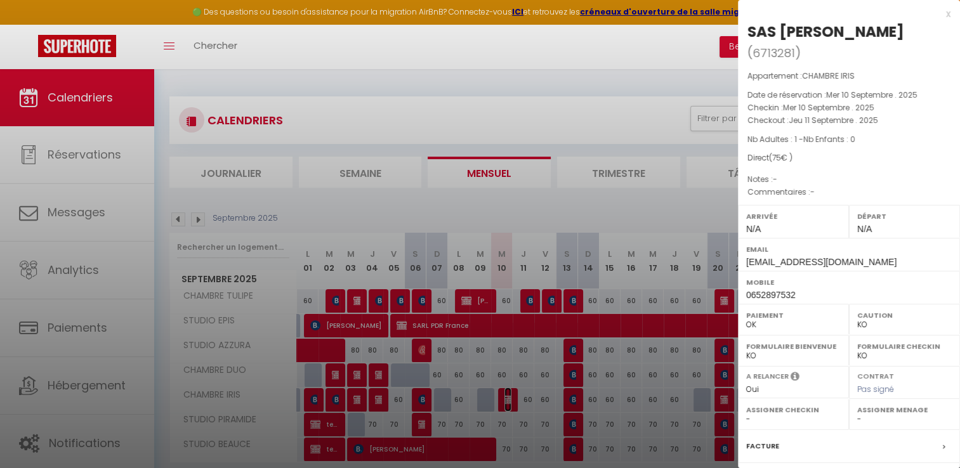
scroll to position [120, 0]
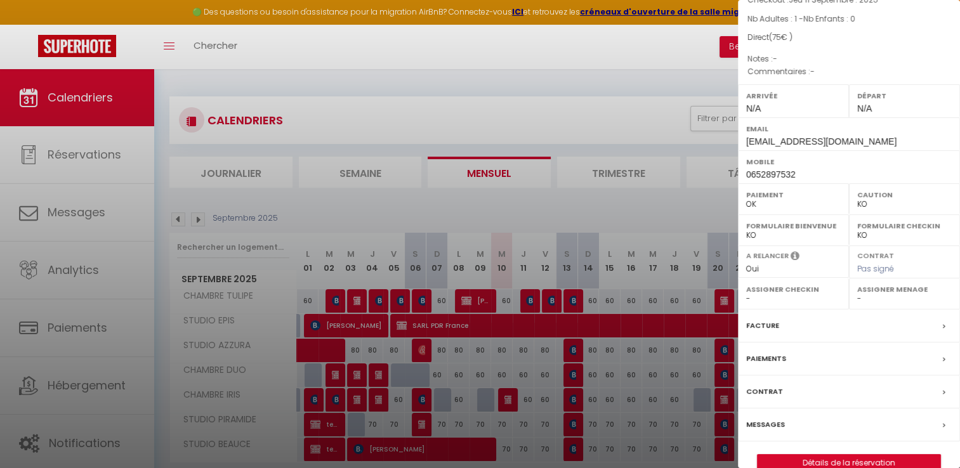
click at [761, 319] on label "Facture" at bounding box center [762, 325] width 33 height 13
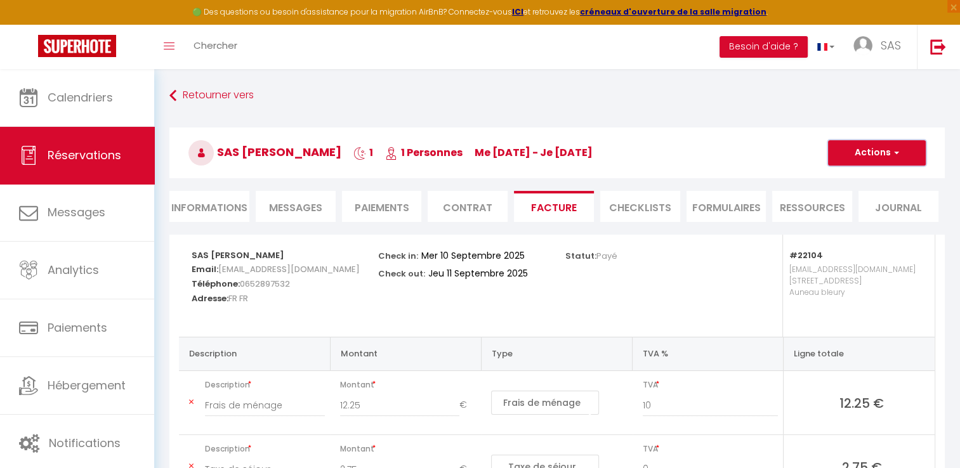
click at [887, 151] on button "Actions" at bounding box center [877, 152] width 98 height 25
click at [857, 198] on link "Aperçu et éditer" at bounding box center [867, 197] width 107 height 16
click at [894, 151] on span "button" at bounding box center [894, 152] width 8 height 11
click at [873, 215] on link "Envoyer la facture" at bounding box center [867, 213] width 107 height 16
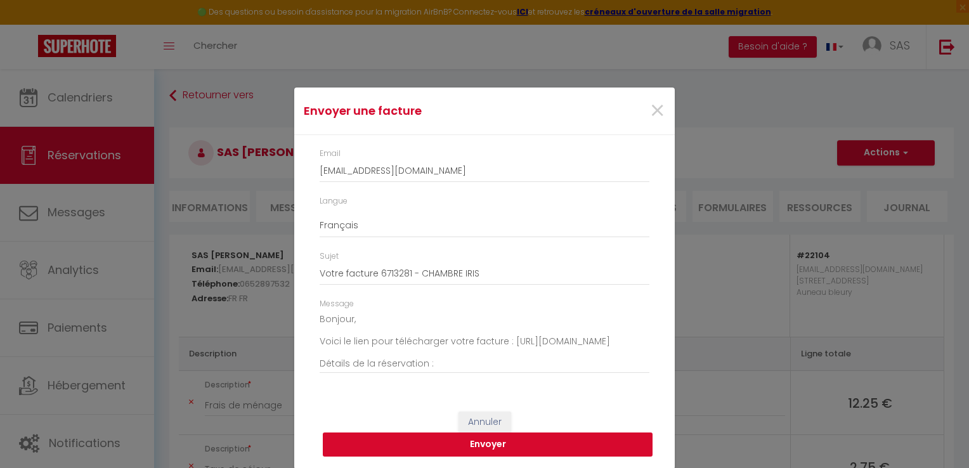
click at [481, 446] on button "Envoyer" at bounding box center [488, 445] width 330 height 24
